Goal: Information Seeking & Learning: Learn about a topic

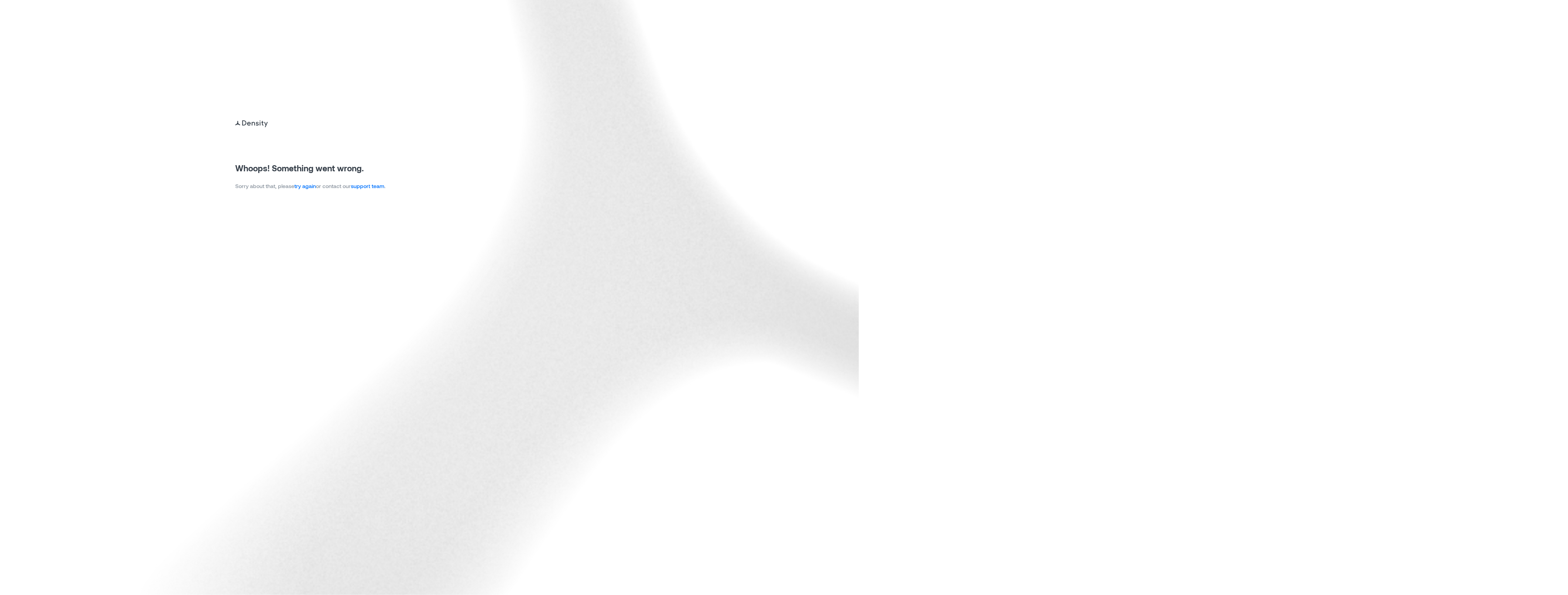
click at [295, 188] on p "Sorry about that, please try again or contact our support team ." at bounding box center [310, 186] width 150 height 8
click at [297, 185] on link "try again" at bounding box center [305, 186] width 21 height 7
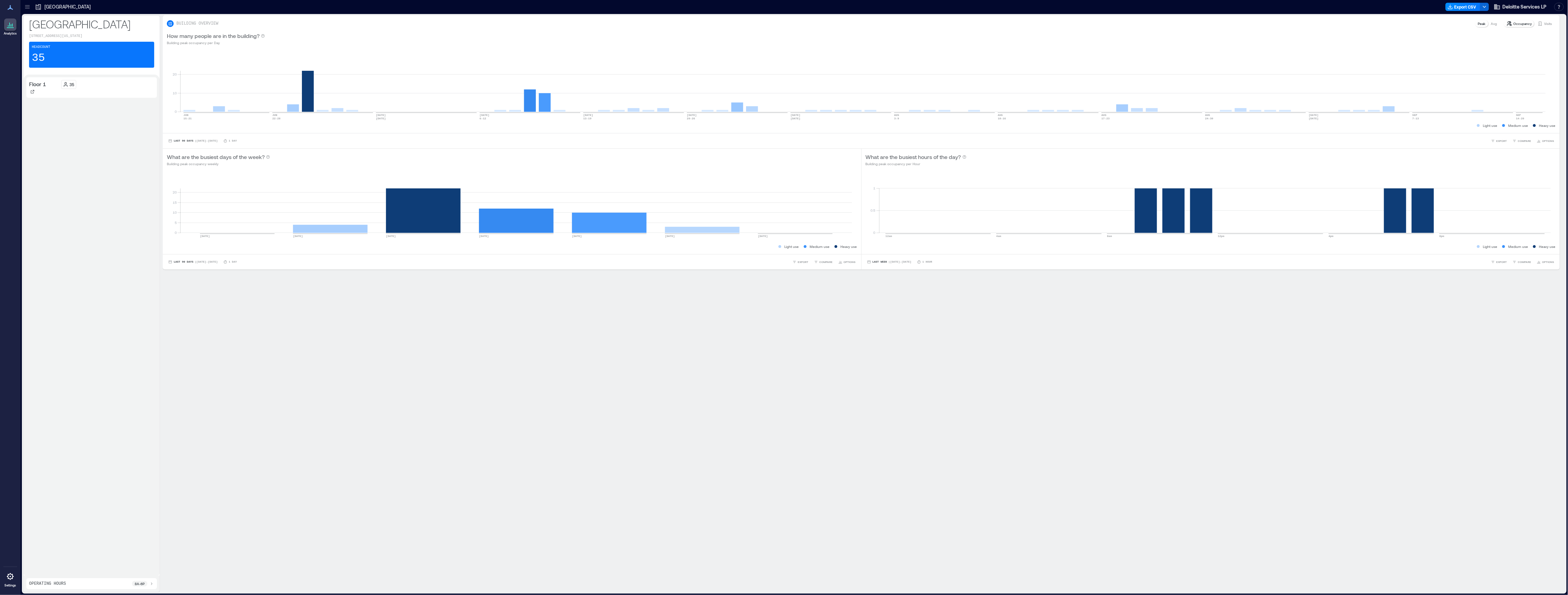
click at [24, 5] on icon at bounding box center [27, 7] width 7 height 7
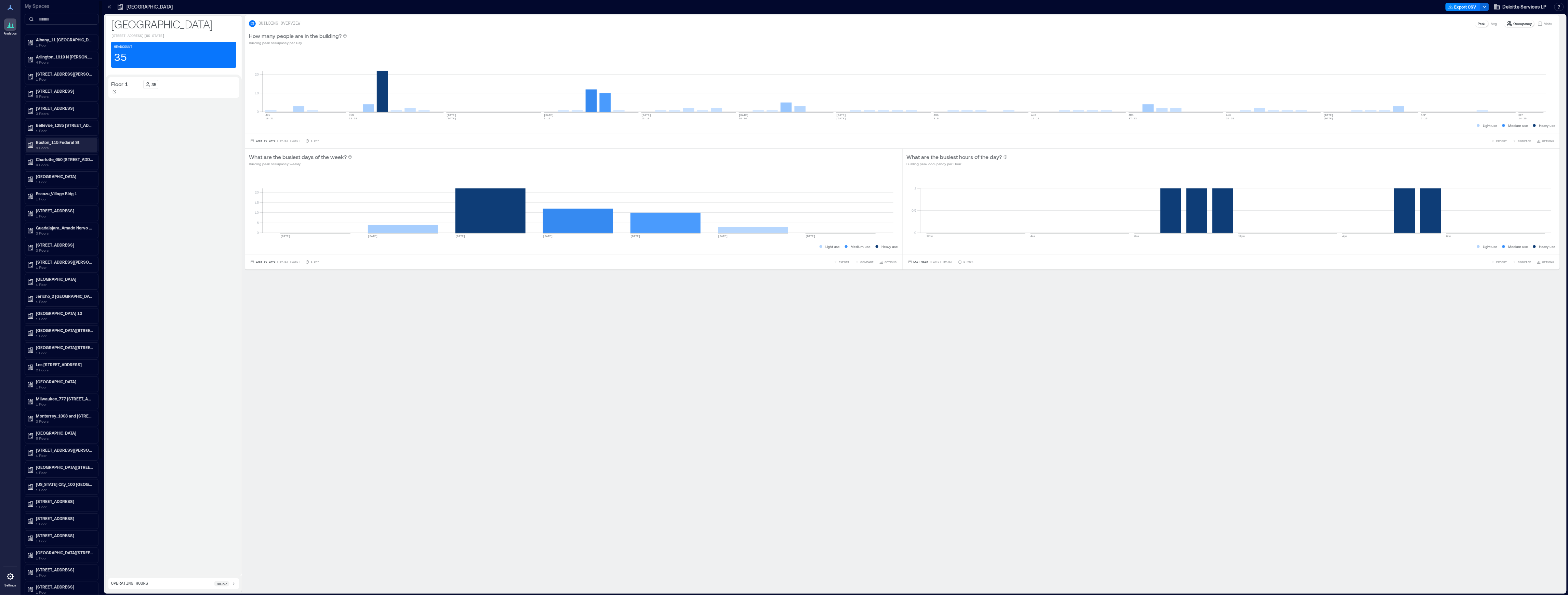
scroll to position [46, 0]
click at [65, 128] on p "Boston_115 Federal St" at bounding box center [65, 126] width 57 height 5
click at [58, 152] on div "Floor 12" at bounding box center [60, 150] width 66 height 7
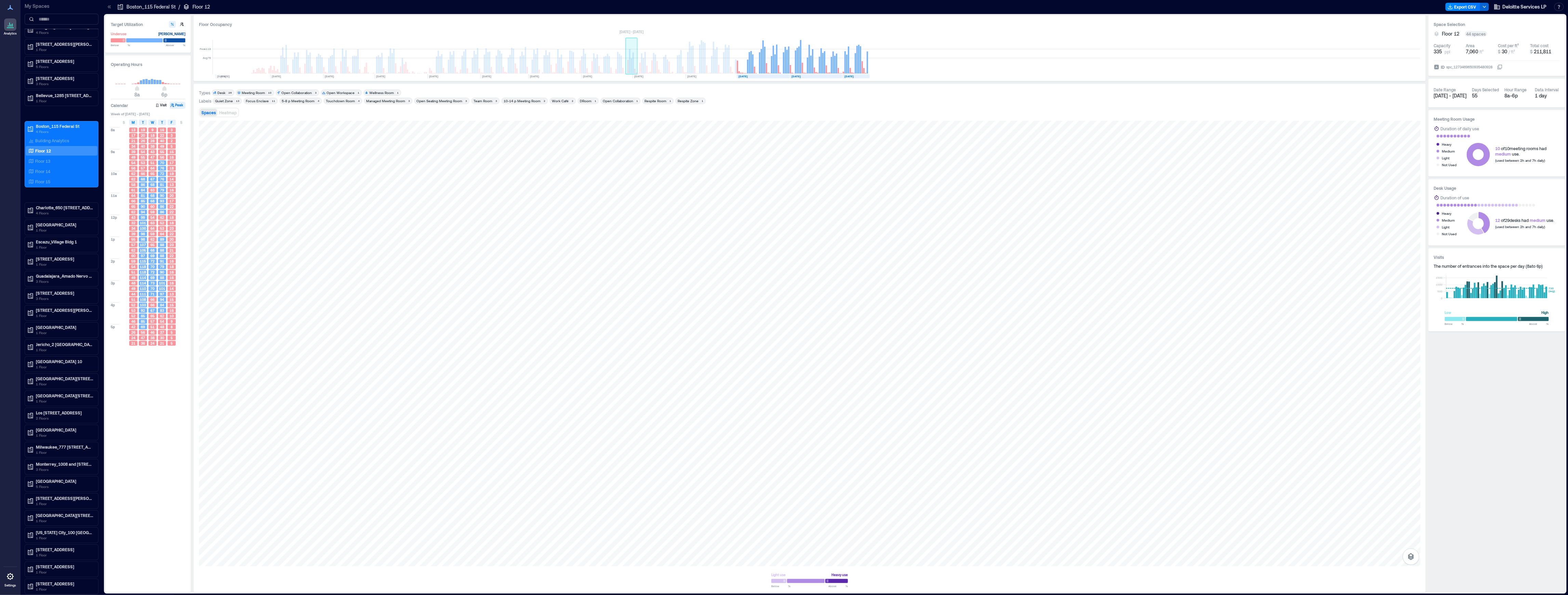
click at [631, 66] on rect at bounding box center [631, 66] width 1 height 15
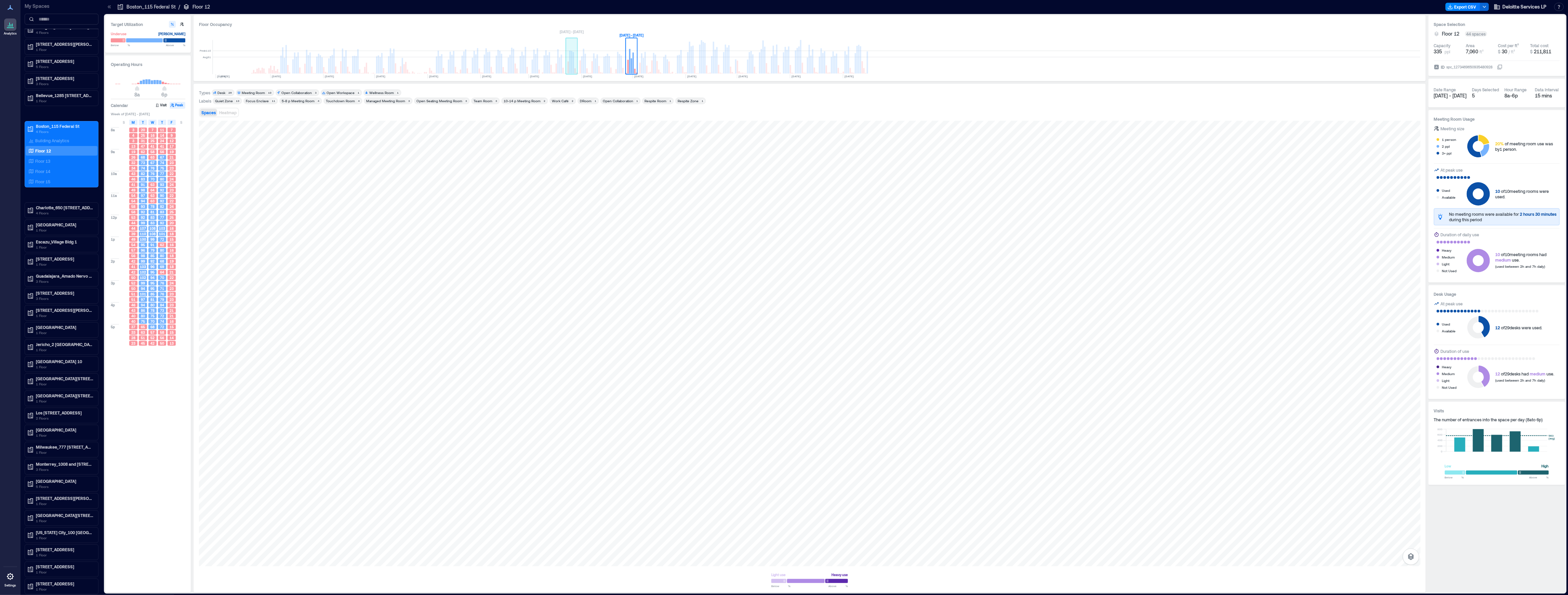
click at [570, 69] on rect at bounding box center [570, 62] width 1 height 23
click at [355, 68] on rect at bounding box center [356, 65] width 1 height 18
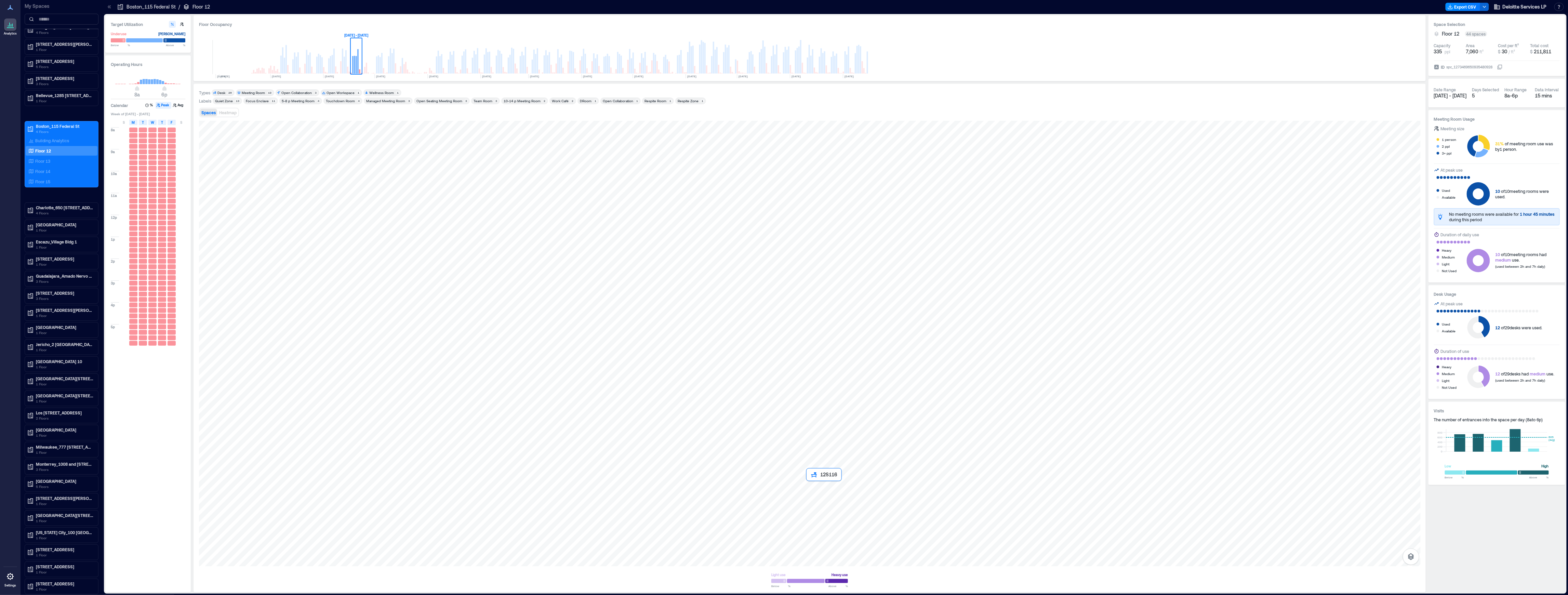
click at [810, 486] on div at bounding box center [810, 343] width 1222 height 446
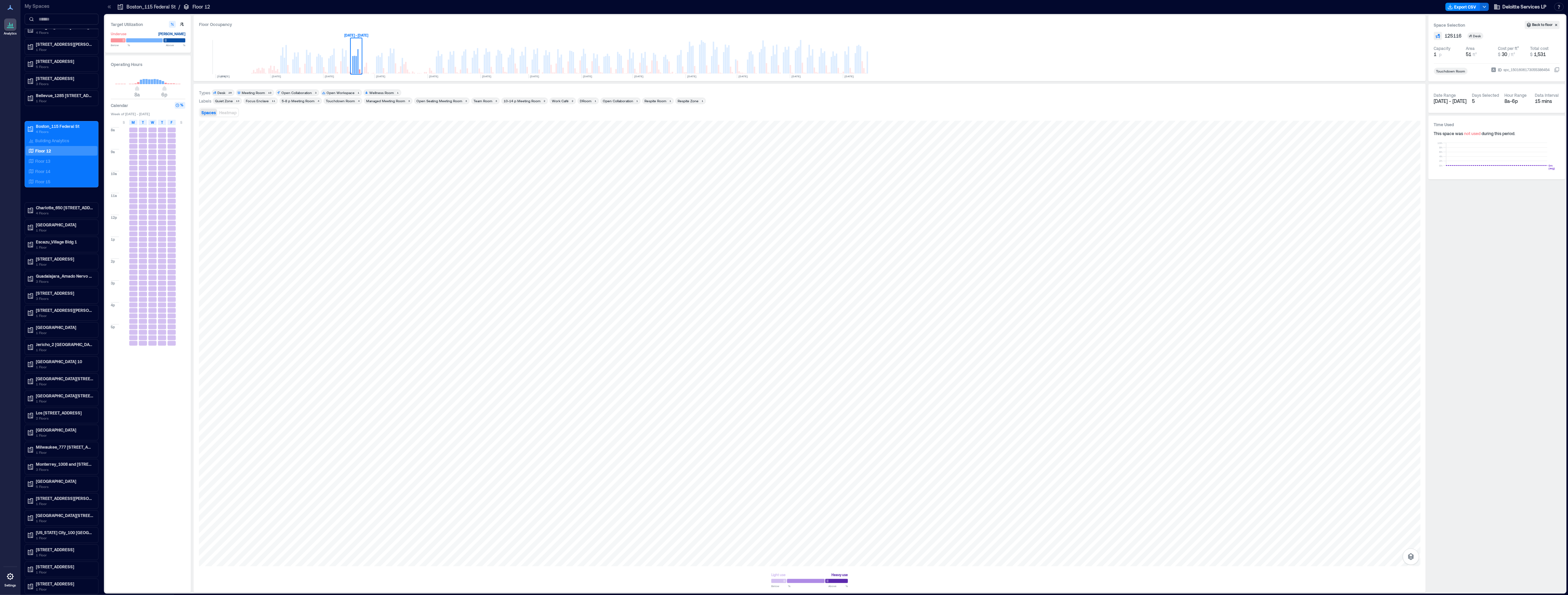
click at [1486, 69] on div "Touchdown Room ID spc_1501606173055386454" at bounding box center [1497, 69] width 126 height 13
click at [1491, 71] on icon at bounding box center [1494, 69] width 5 height 5
click at [1555, 71] on button "ID spc_1501606173055386454" at bounding box center [1557, 69] width 5 height 5
click at [1491, 70] on icon at bounding box center [1493, 69] width 4 height 4
click at [1555, 70] on button "ID spc_1501606173055386454" at bounding box center [1557, 69] width 5 height 5
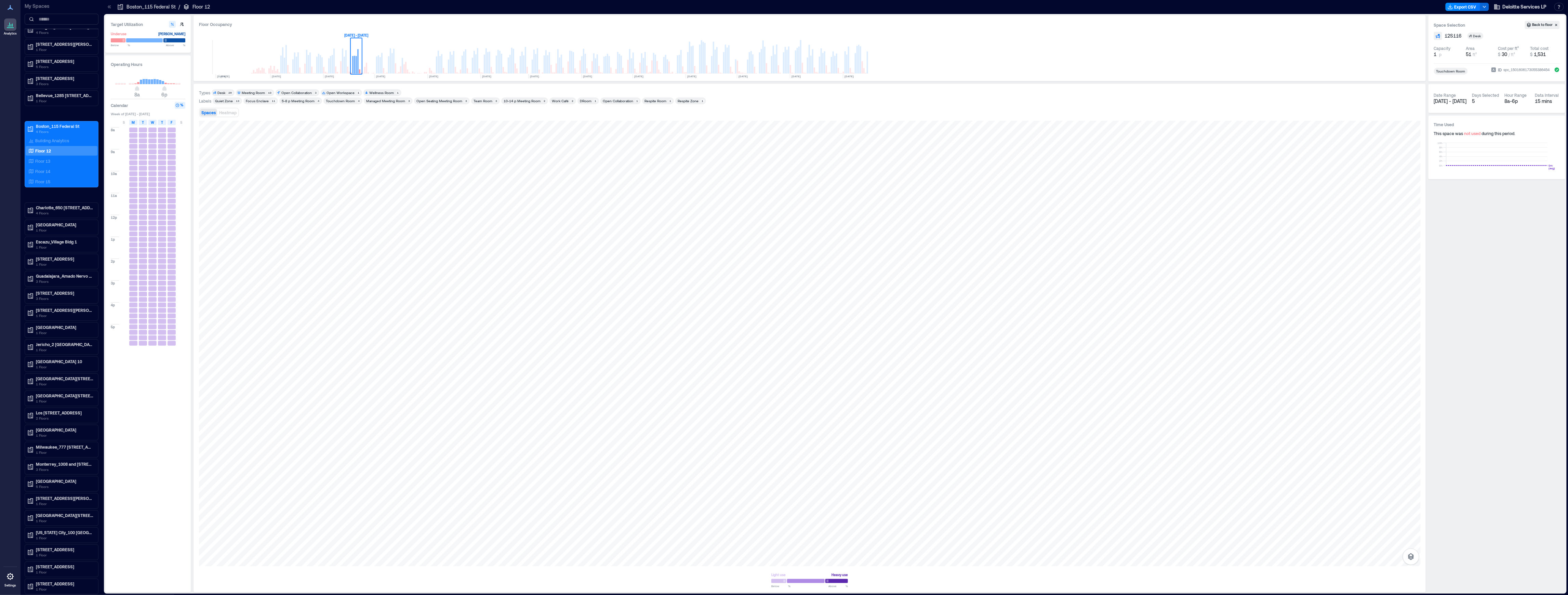
click at [1505, 68] on div "spc_1501606173055386454" at bounding box center [1527, 69] width 47 height 7
click at [1555, 68] on button "ID spc_1501606173055386454" at bounding box center [1557, 69] width 5 height 5
click at [1426, 554] on div "Target Utilization Underuse Critical mass Below ** % Above ** % Operating Hours…" at bounding box center [835, 304] width 1460 height 577
click at [1406, 560] on button "button" at bounding box center [1411, 557] width 16 height 16
click at [1411, 523] on icon "button" at bounding box center [1411, 521] width 7 height 6
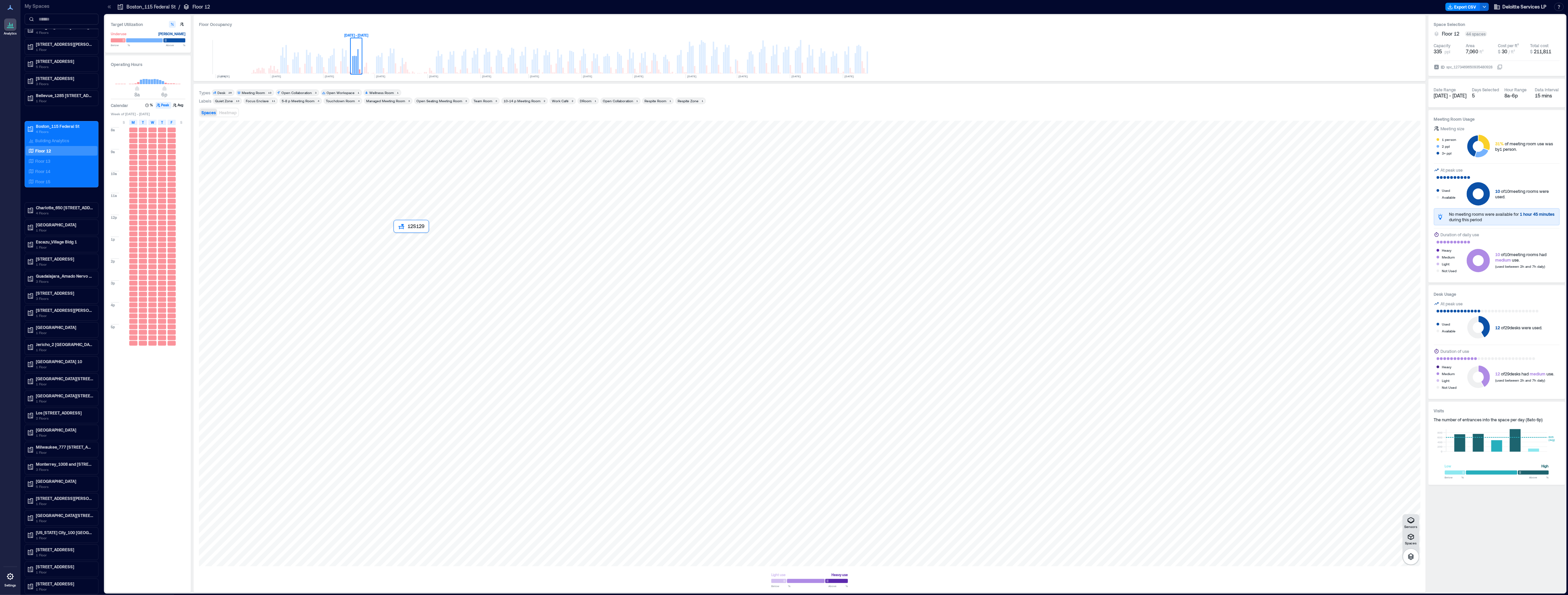
drag, startPoint x: 941, startPoint y: 428, endPoint x: 965, endPoint y: 446, distance: 30.0
click at [409, 262] on div at bounding box center [810, 343] width 1222 height 446
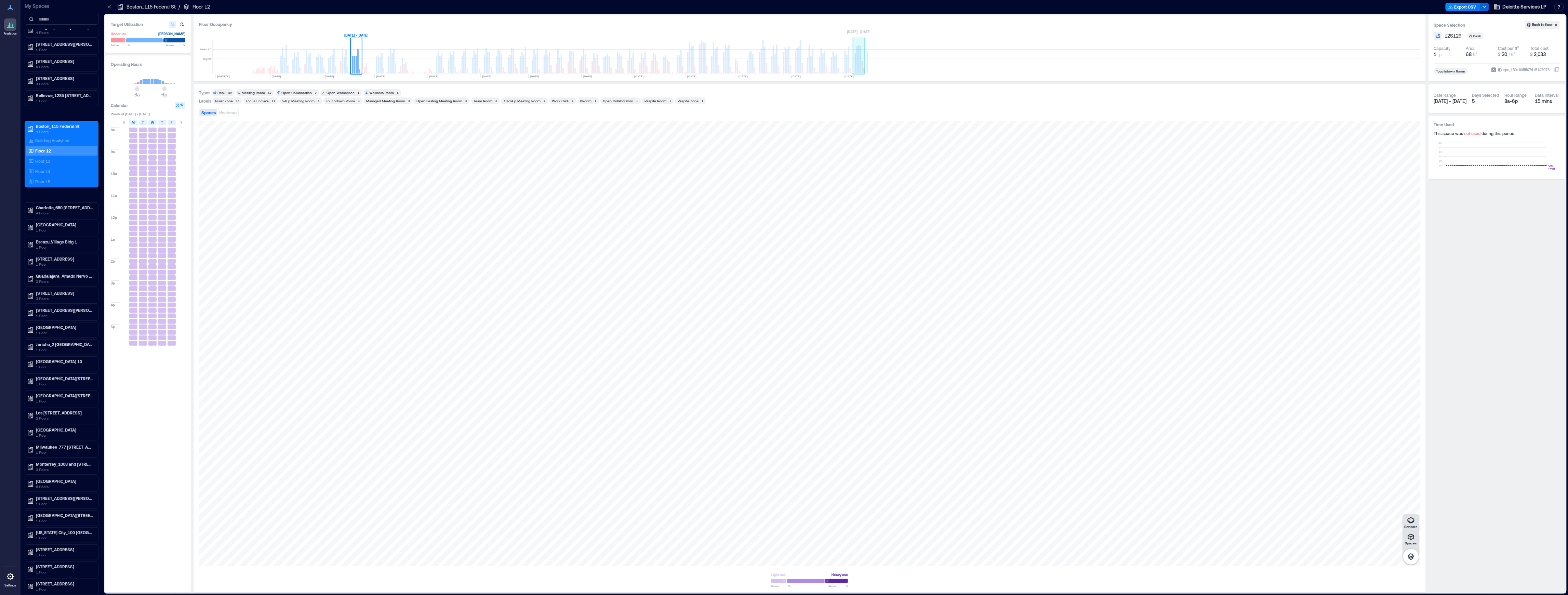
click at [860, 68] on rect at bounding box center [861, 60] width 1 height 27
click at [828, 65] on rect at bounding box center [823, 57] width 12 height 34
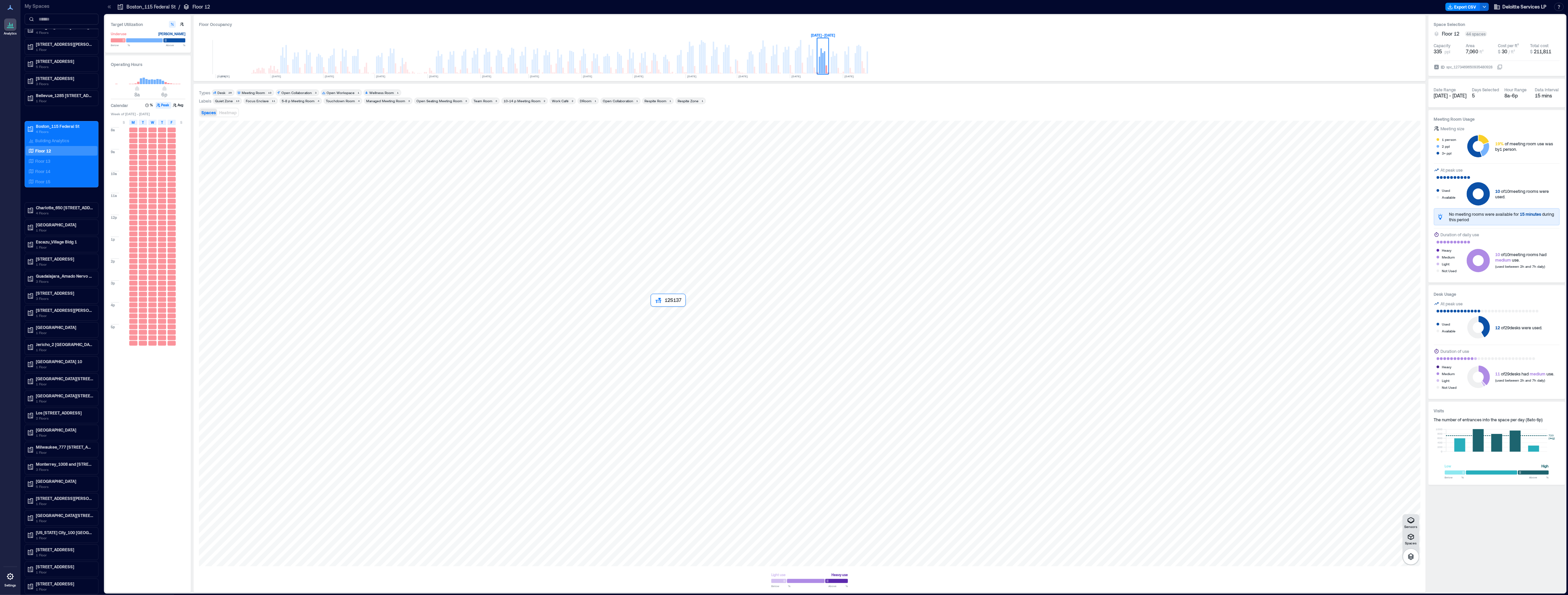
drag, startPoint x: 845, startPoint y: 79, endPoint x: 671, endPoint y: 315, distance: 293.2
click at [671, 315] on div at bounding box center [810, 343] width 1222 height 446
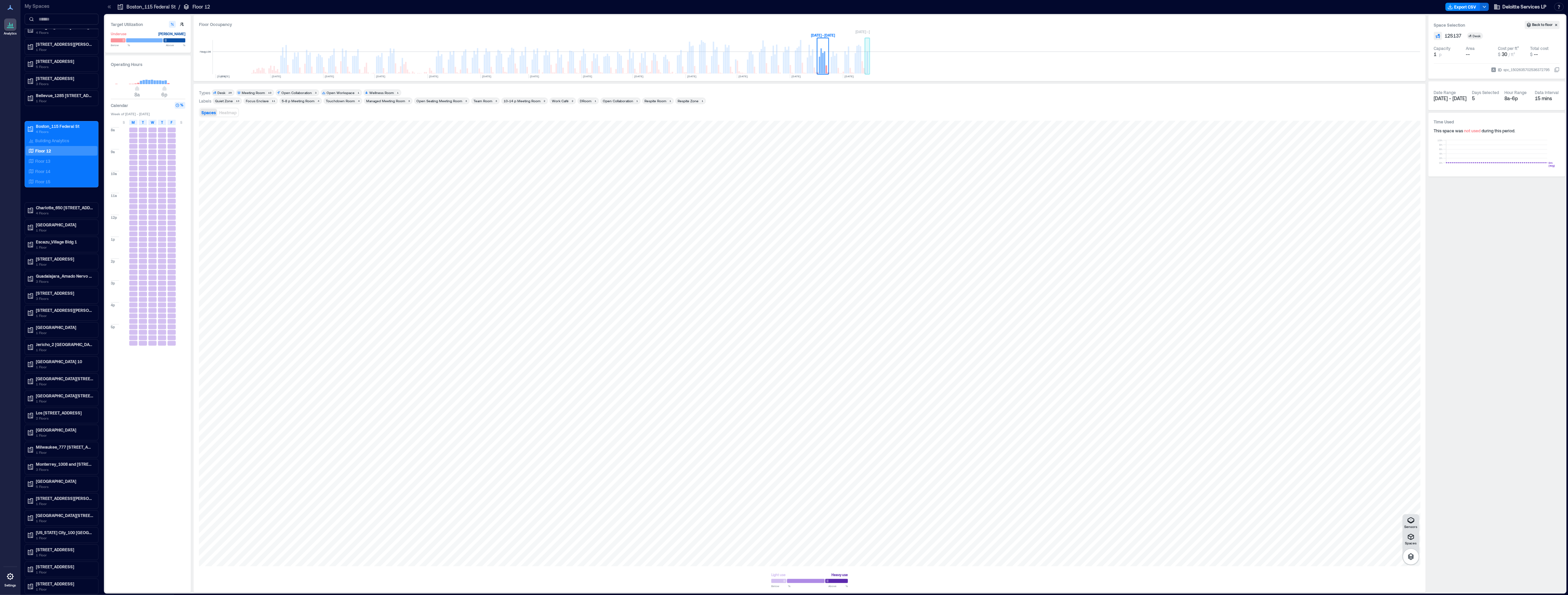
click at [868, 62] on rect at bounding box center [867, 62] width 1 height 23
click at [856, 70] on rect at bounding box center [857, 59] width 1 height 27
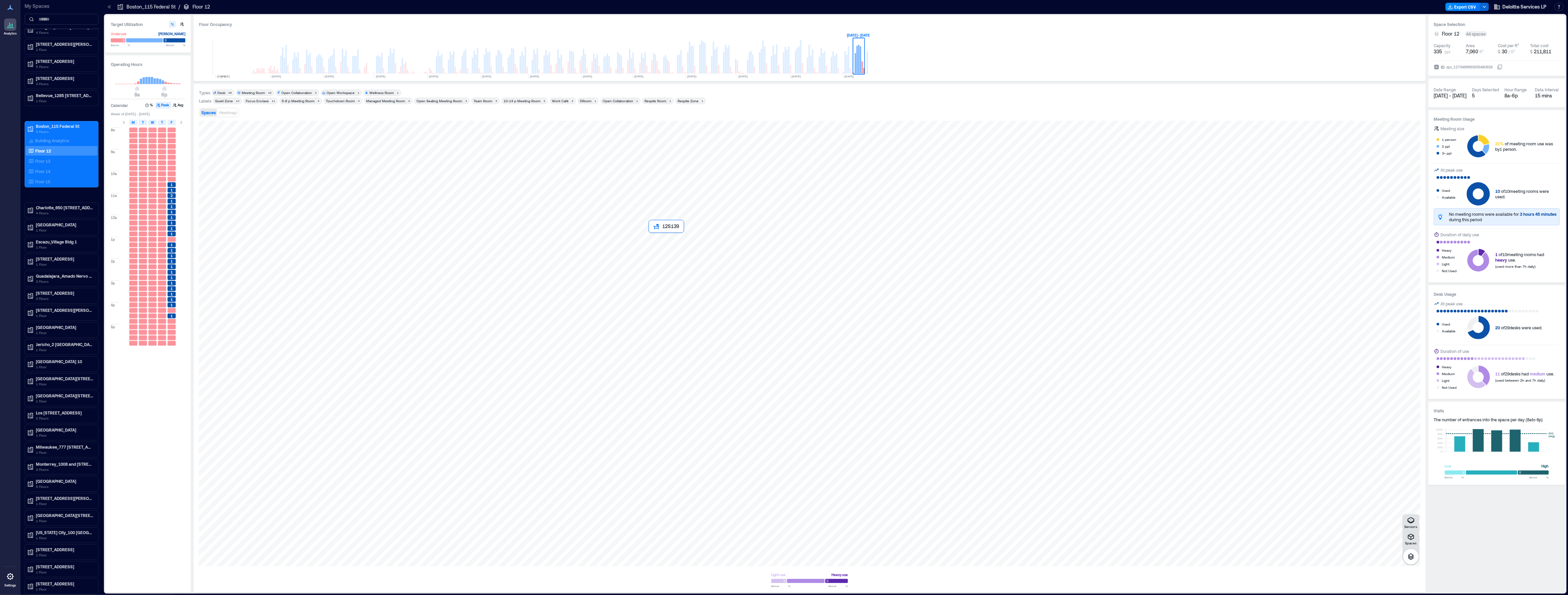
click at [663, 252] on div at bounding box center [810, 343] width 1222 height 446
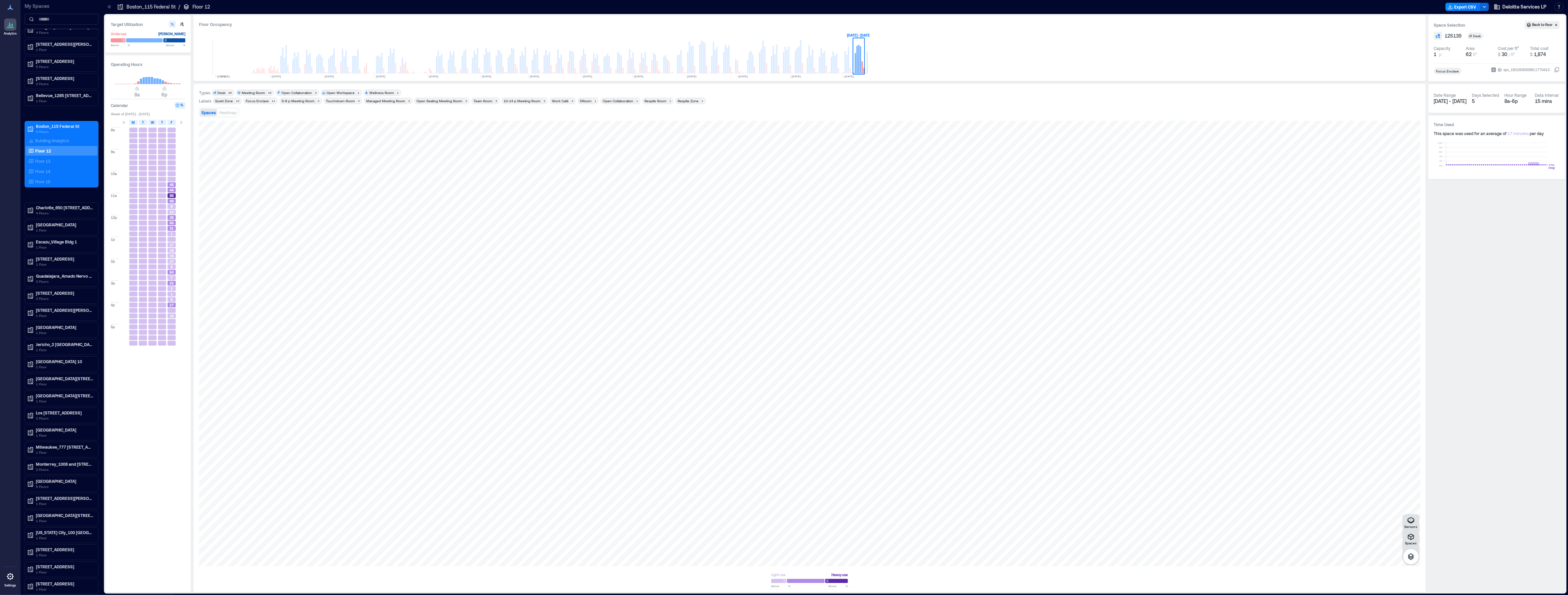
click at [181, 106] on button "%" at bounding box center [180, 105] width 10 height 7
click at [184, 25] on button "button" at bounding box center [181, 24] width 7 height 7
type input "**"
type input "***"
click at [177, 105] on icon "button" at bounding box center [177, 105] width 4 height 4
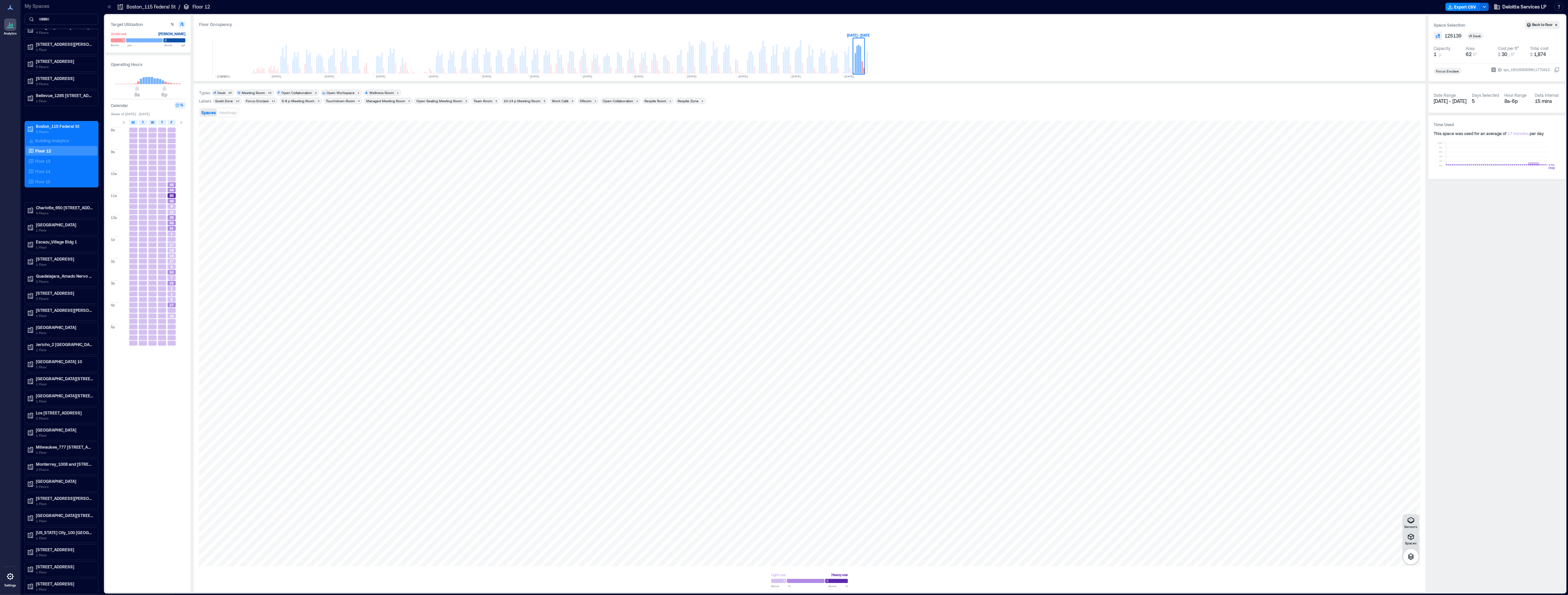
click at [122, 104] on h3 "Calendar" at bounding box center [119, 105] width 18 height 7
click at [171, 123] on span "F" at bounding box center [172, 122] width 2 height 5
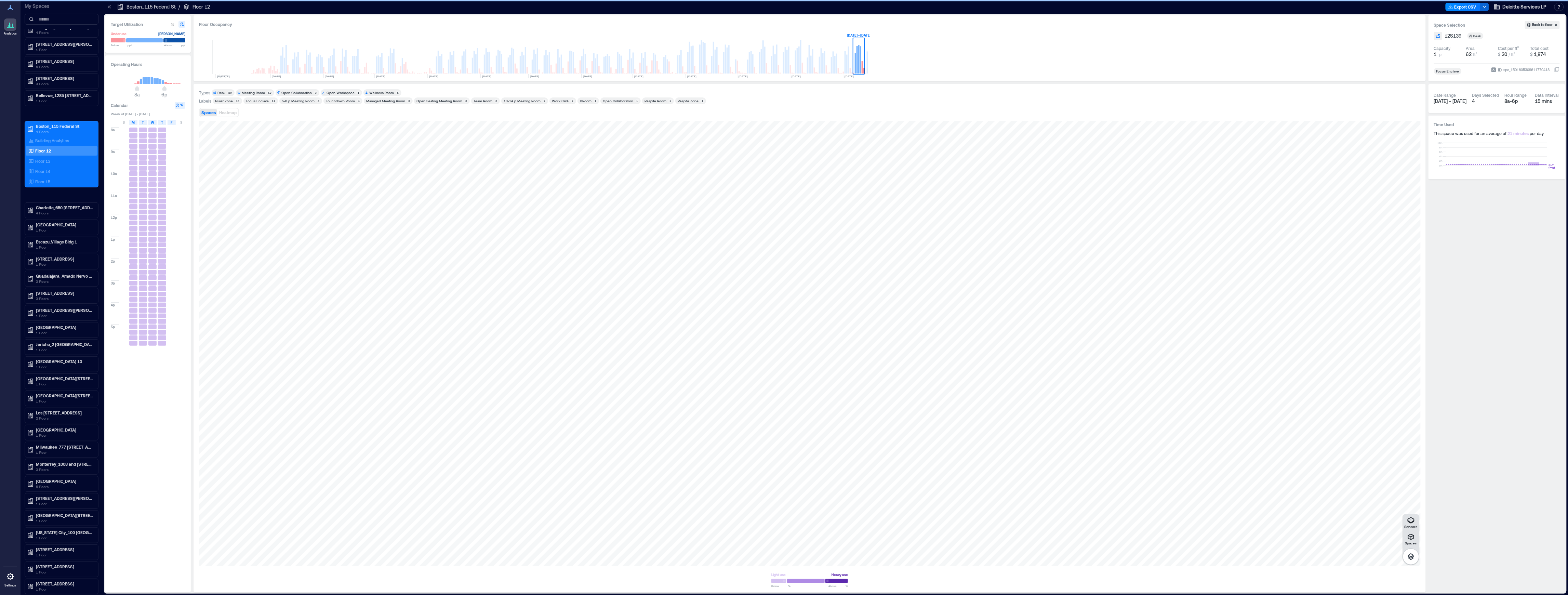
click at [173, 122] on div "F" at bounding box center [171, 122] width 8 height 5
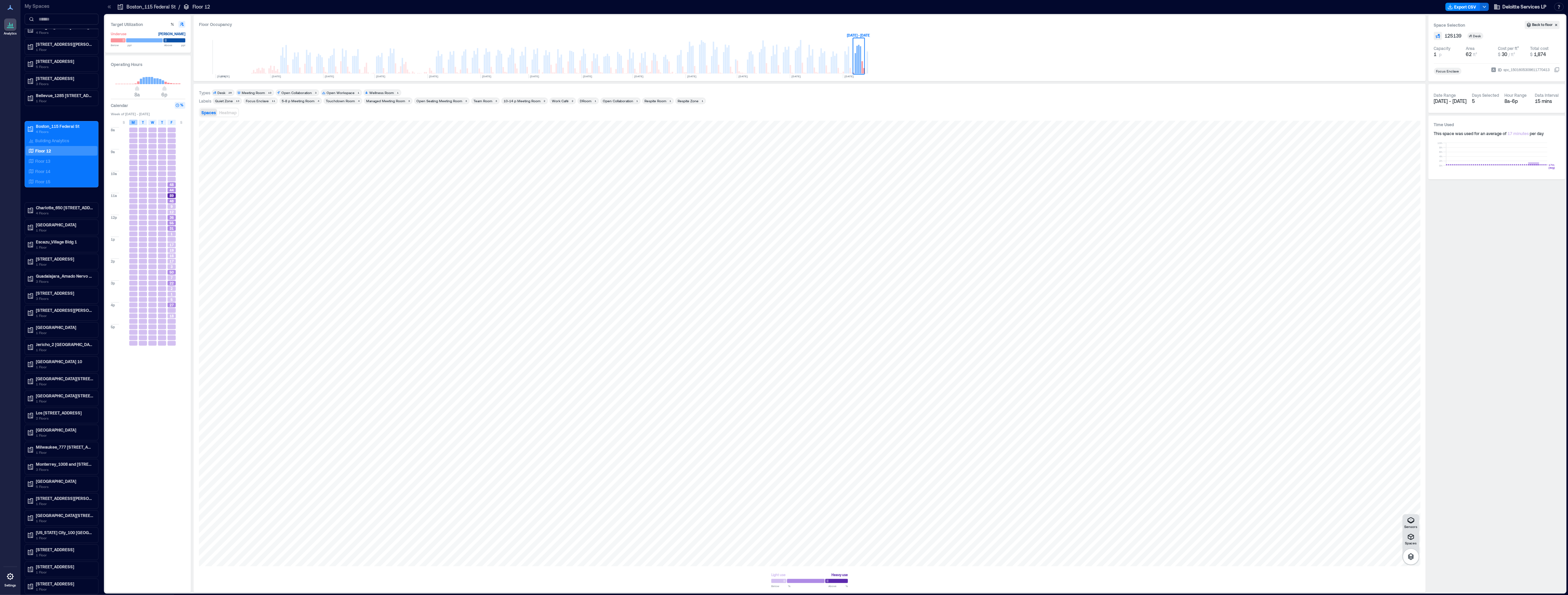
click at [135, 122] on span "M" at bounding box center [133, 122] width 3 height 5
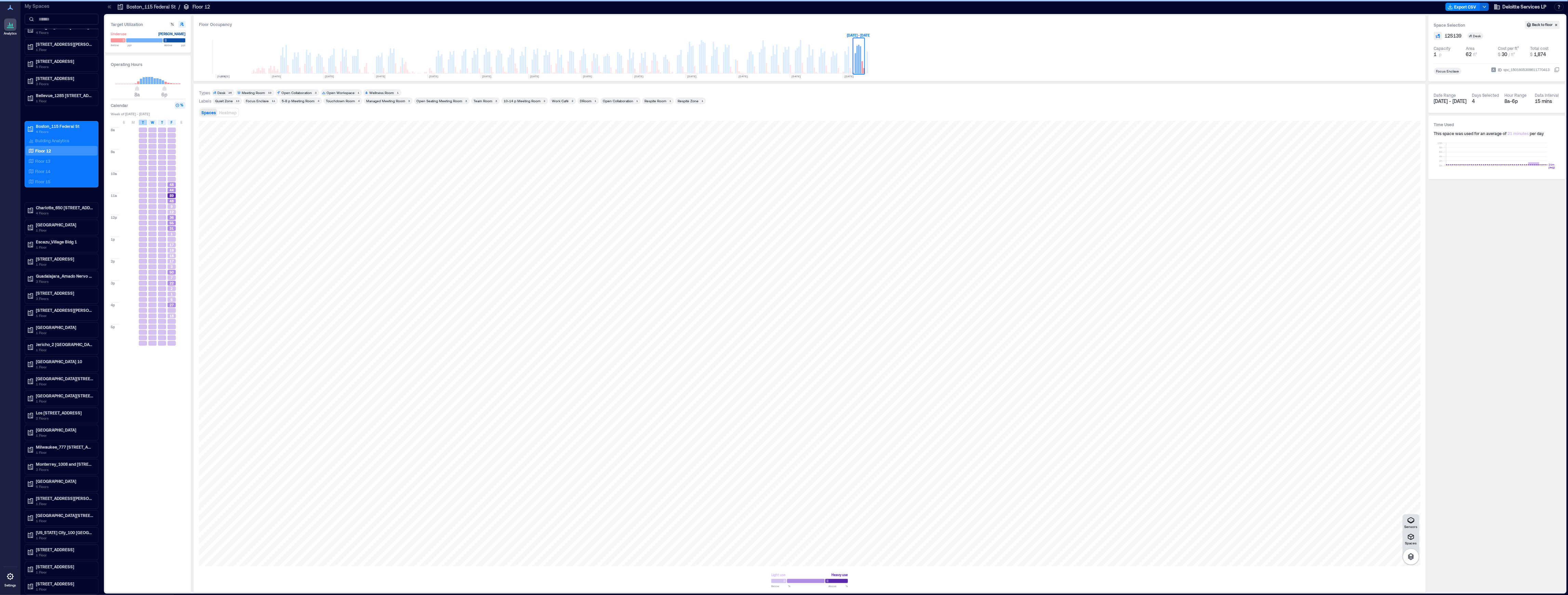
click at [140, 122] on div "T" at bounding box center [142, 122] width 8 height 5
click at [152, 122] on span "W" at bounding box center [153, 122] width 4 height 5
click at [162, 122] on span "T" at bounding box center [162, 122] width 2 height 5
click at [170, 195] on span "89" at bounding box center [172, 195] width 4 height 5
